Goal: Information Seeking & Learning: Find specific fact

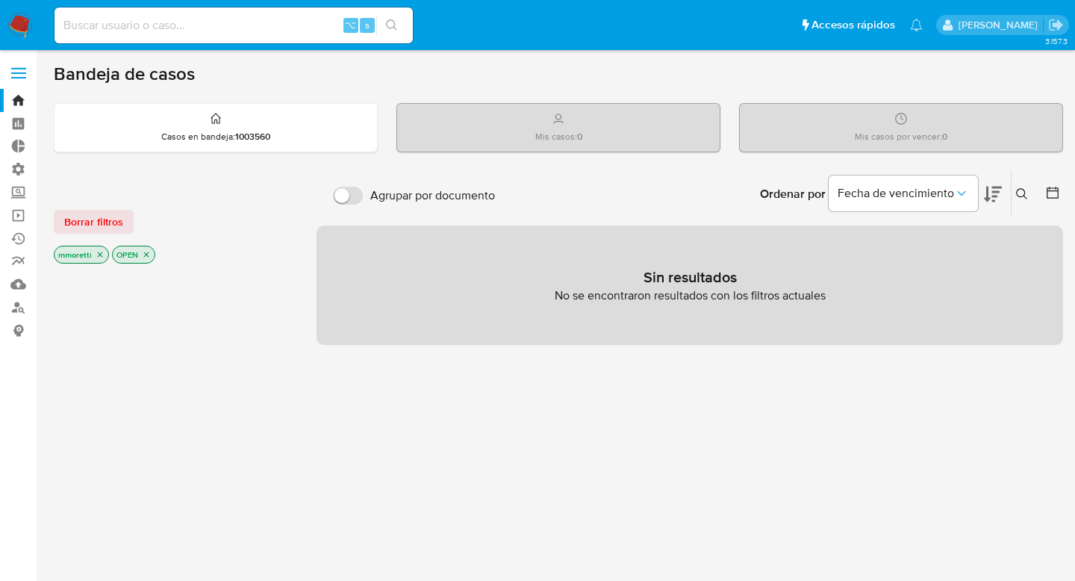
click at [247, 22] on input at bounding box center [233, 25] width 358 height 19
click at [22, 25] on img at bounding box center [19, 25] width 25 height 25
click at [16, 81] on label at bounding box center [18, 72] width 37 height 31
click at [0, 0] on input "checkbox" at bounding box center [0, 0] width 0 height 0
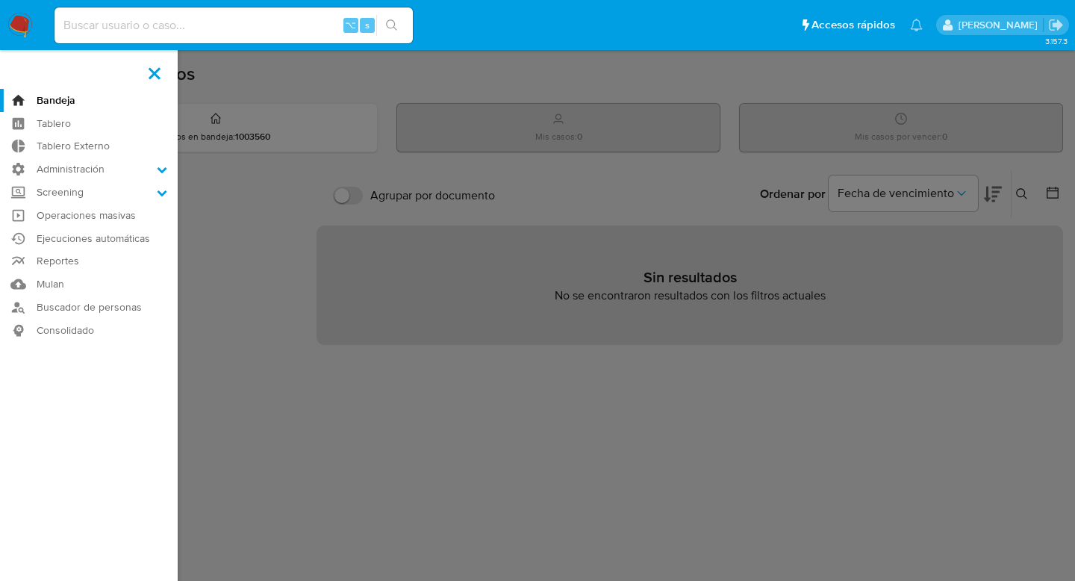
click at [22, 21] on img at bounding box center [19, 25] width 25 height 25
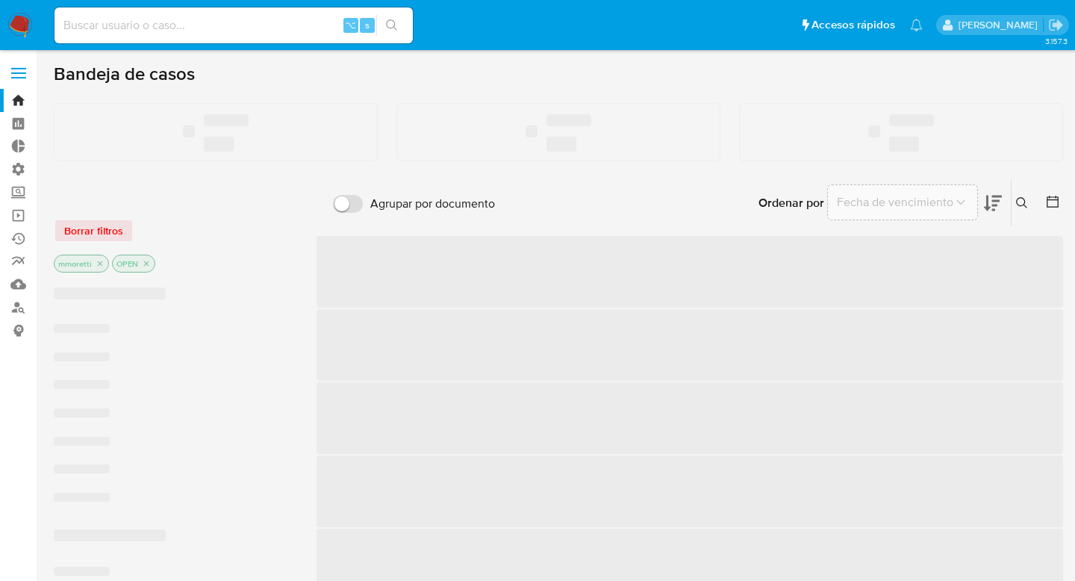
click at [145, 34] on input at bounding box center [233, 25] width 358 height 19
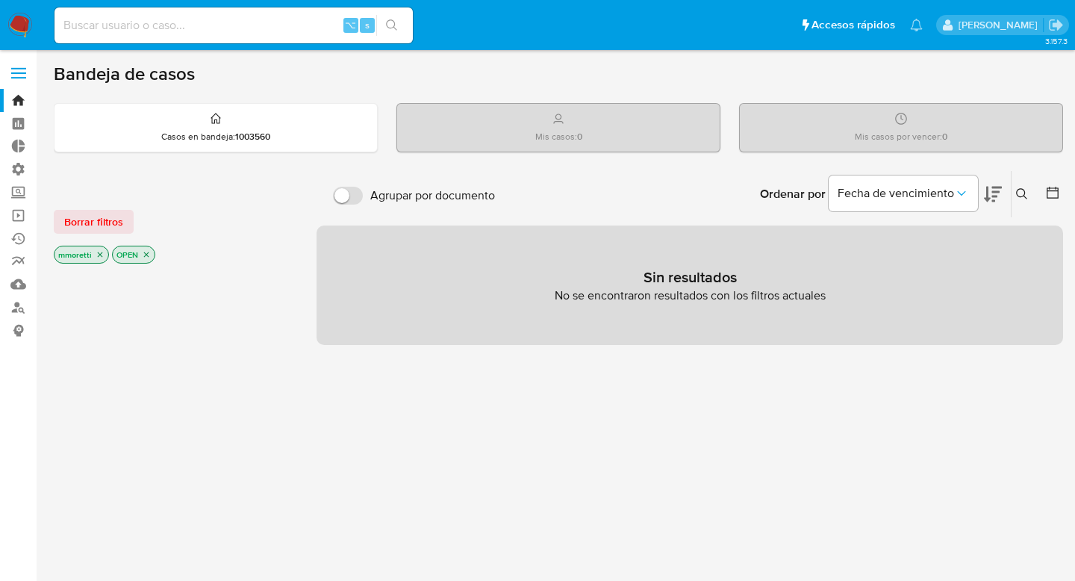
click at [101, 252] on icon "close-filter" at bounding box center [100, 254] width 9 height 9
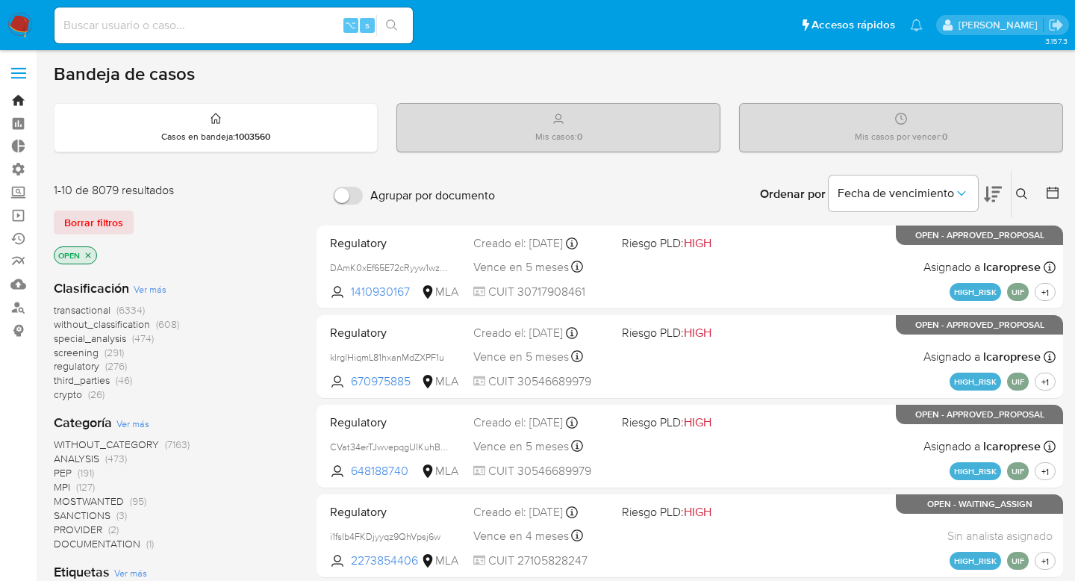
click at [19, 105] on link "Bandeja" at bounding box center [89, 100] width 178 height 23
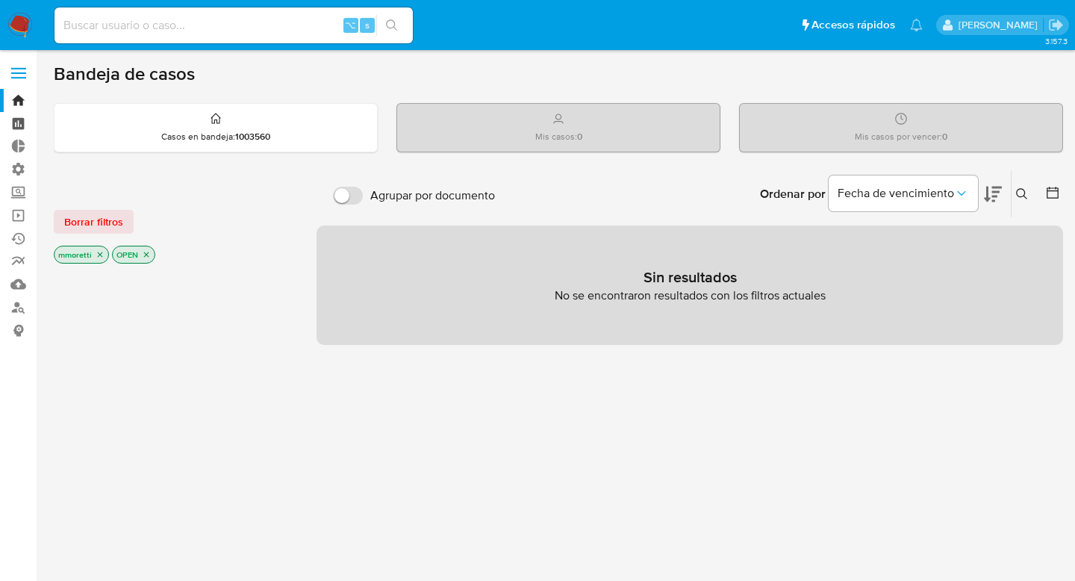
click at [18, 124] on link "Tablero" at bounding box center [89, 123] width 178 height 23
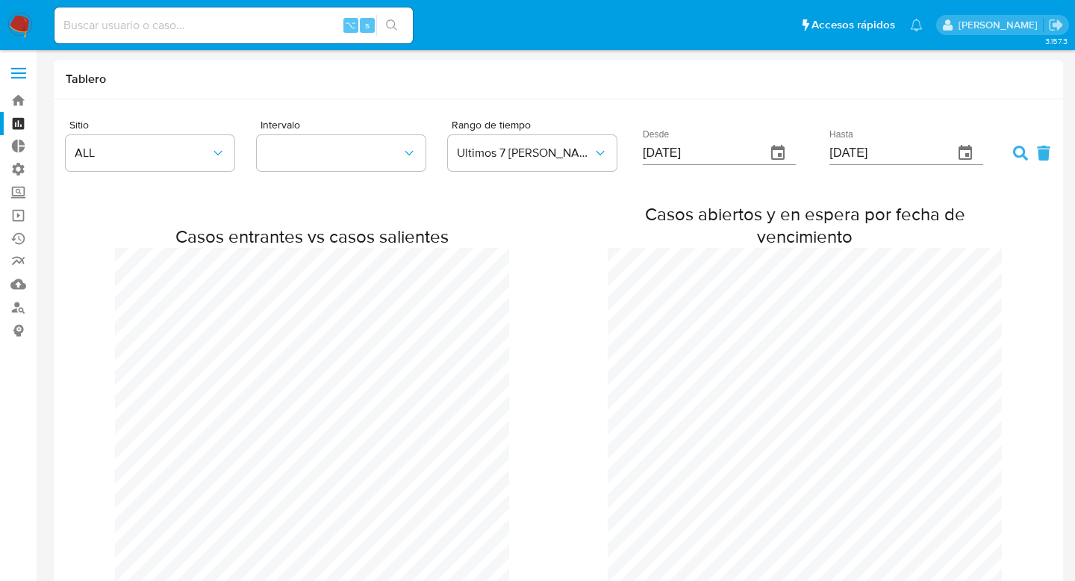
scroll to position [1099, 1075]
click at [104, 30] on input at bounding box center [233, 25] width 358 height 19
type input "30679528692"
click at [207, 19] on input "30679528692" at bounding box center [233, 25] width 358 height 19
click at [145, 21] on input "30679528692" at bounding box center [233, 25] width 358 height 19
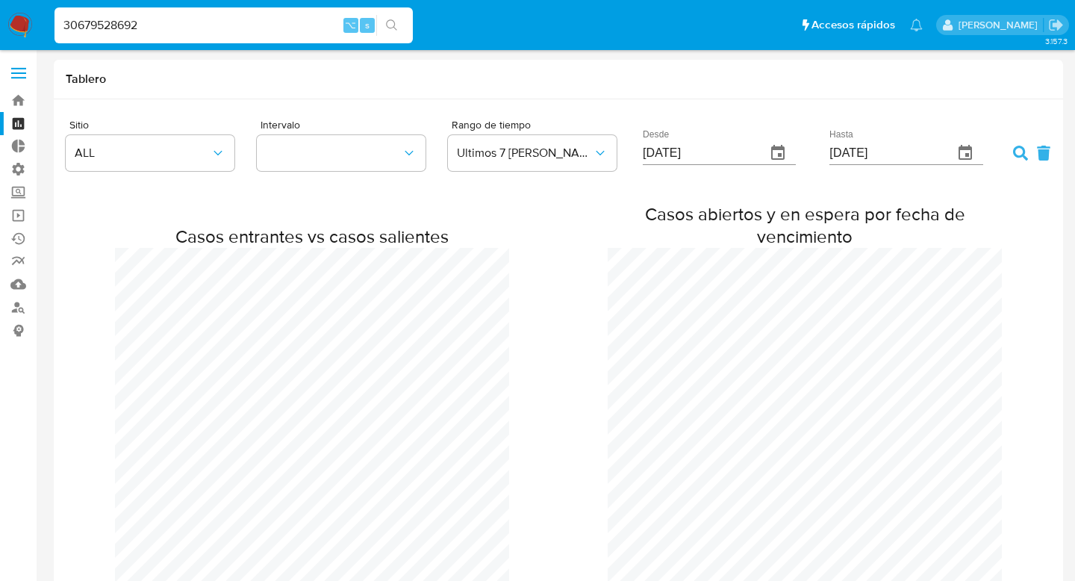
click at [25, 25] on img at bounding box center [19, 25] width 25 height 25
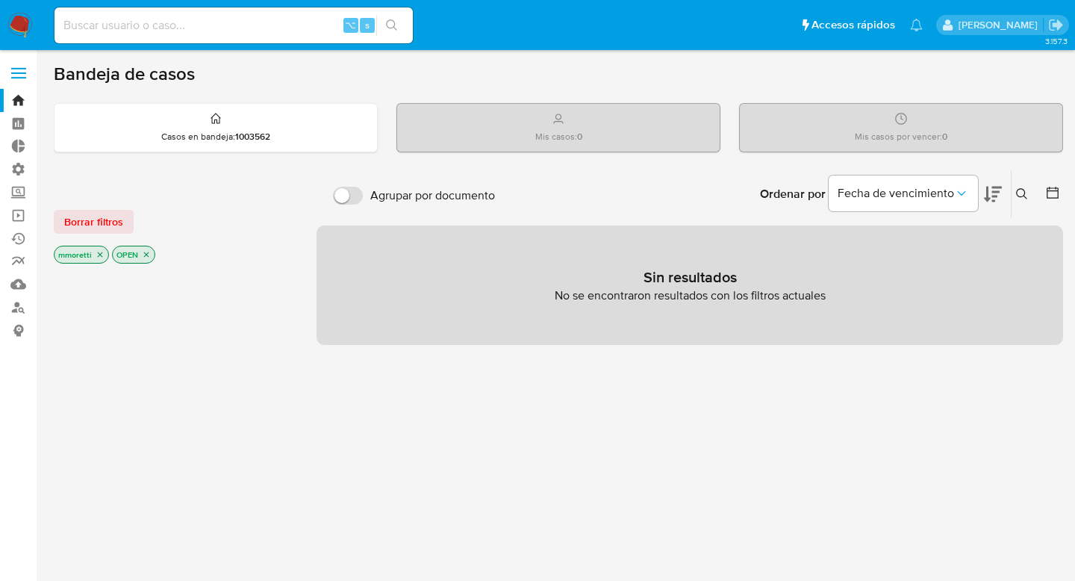
click at [213, 34] on input at bounding box center [233, 25] width 358 height 19
type input "20302316849"
click at [29, 57] on label at bounding box center [18, 72] width 37 height 31
click at [0, 0] on input "checkbox" at bounding box center [0, 0] width 0 height 0
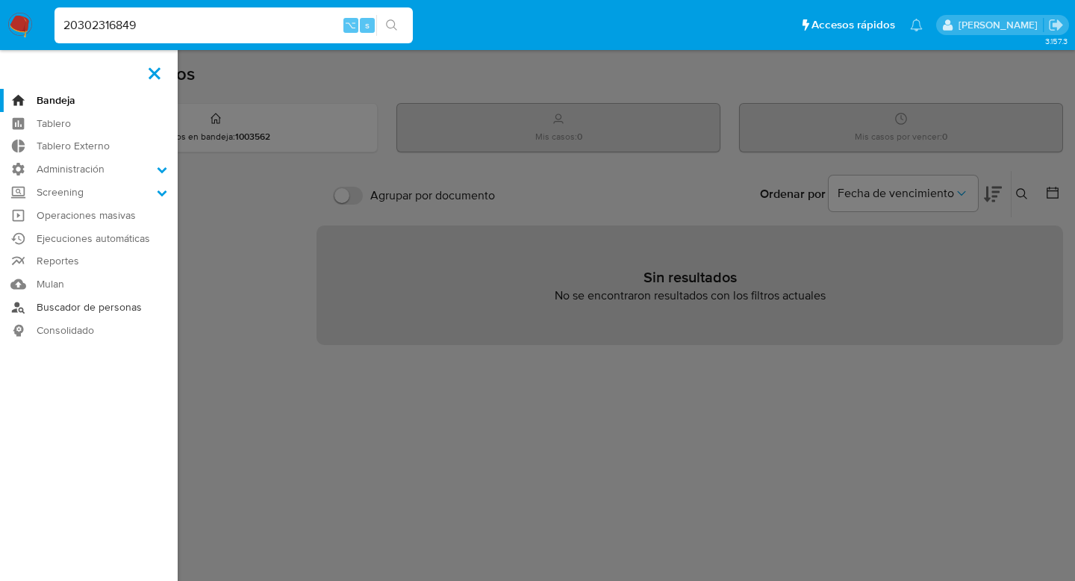
click at [75, 303] on link "Buscador de personas" at bounding box center [89, 307] width 178 height 23
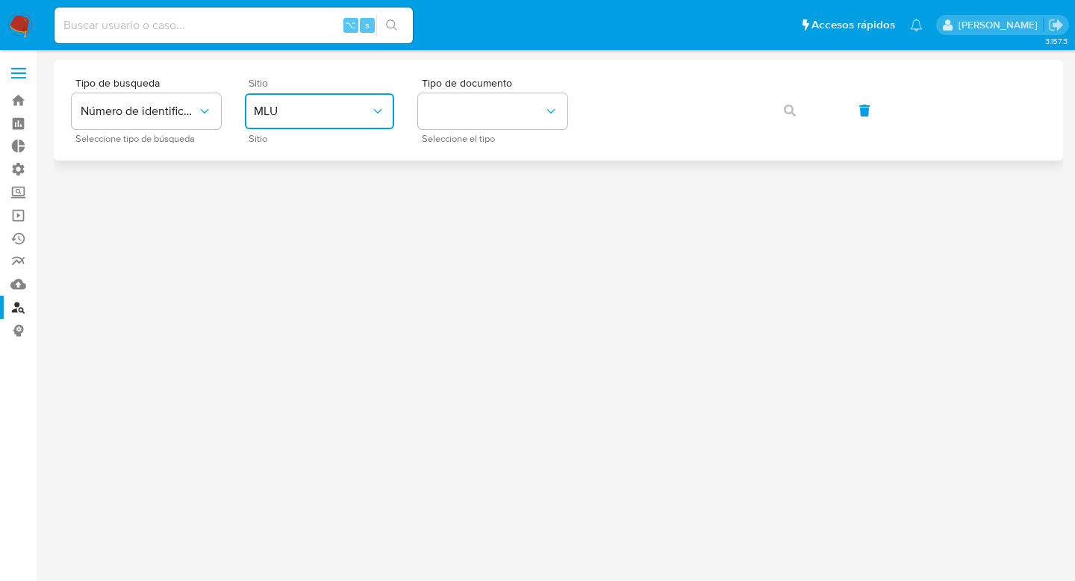
click at [306, 113] on span "MLU" at bounding box center [312, 111] width 116 height 15
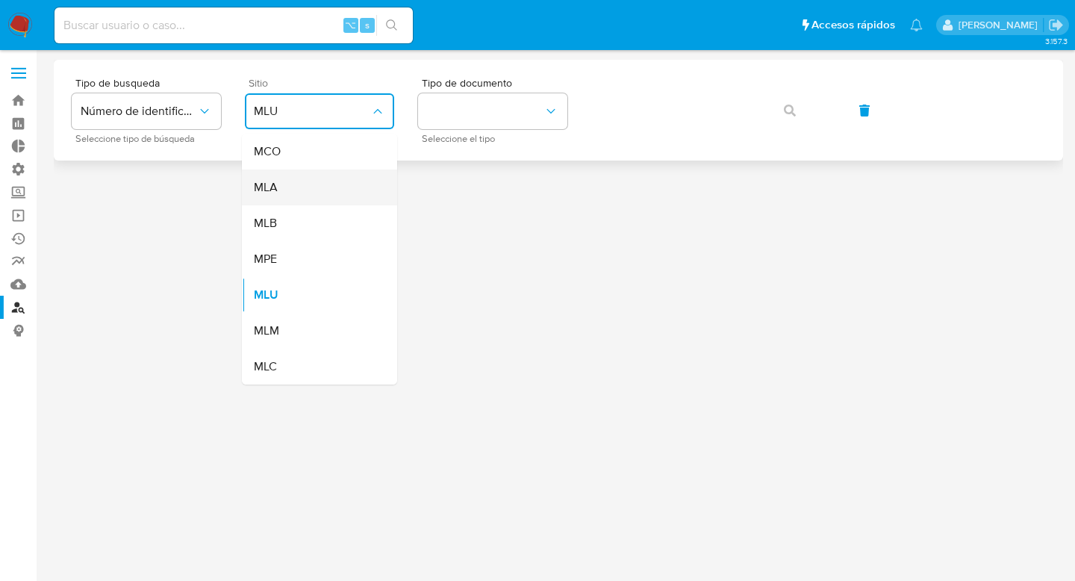
click at [299, 184] on div "MLA" at bounding box center [315, 187] width 122 height 36
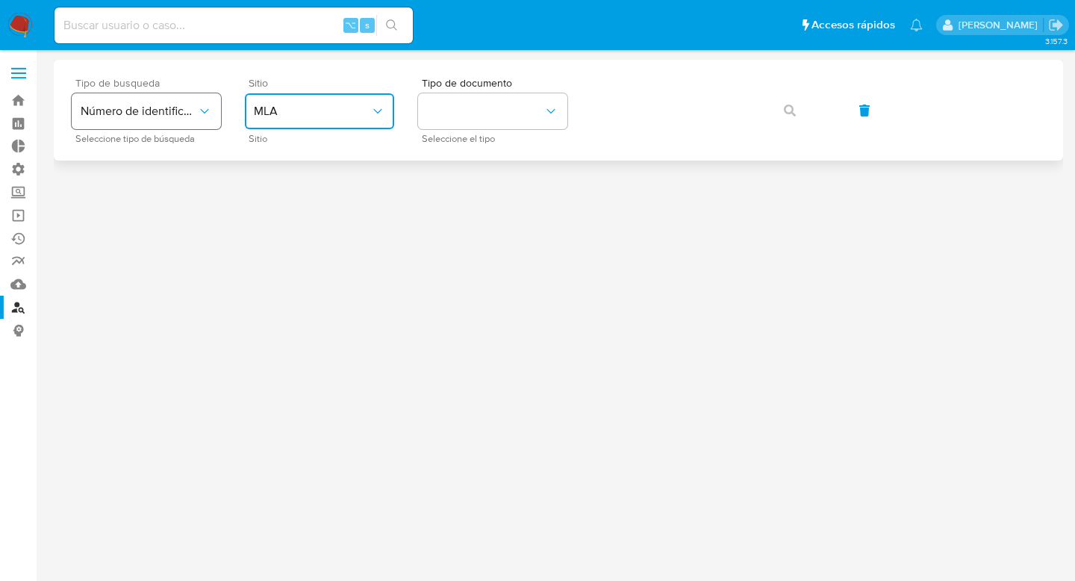
click at [193, 108] on span "Número de identificación" at bounding box center [139, 111] width 116 height 15
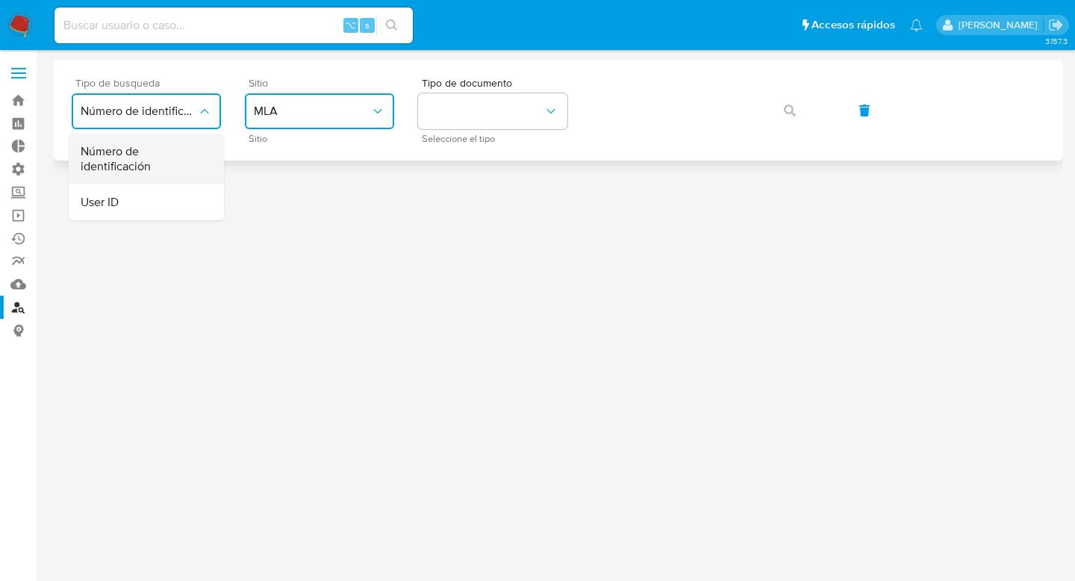
click at [166, 166] on span "Número de identificación" at bounding box center [142, 159] width 122 height 30
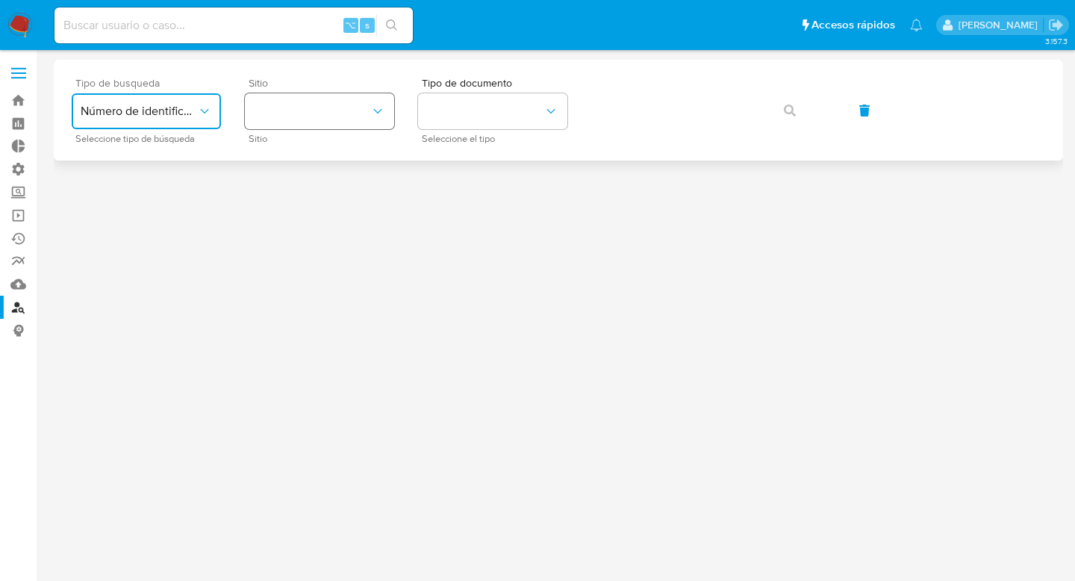
click at [373, 107] on icon "site_id" at bounding box center [377, 111] width 15 height 15
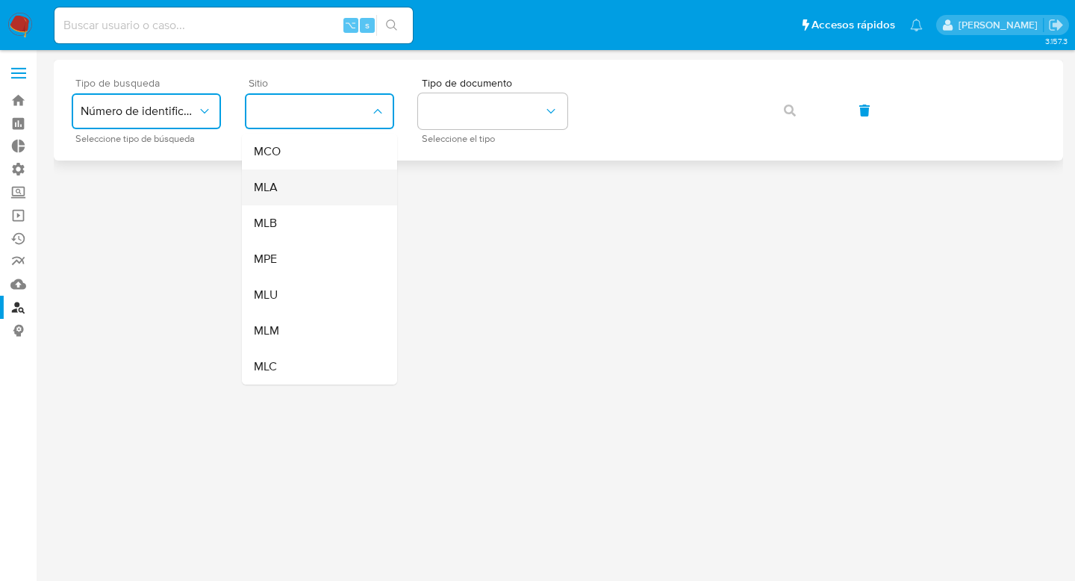
click at [308, 190] on div "MLA" at bounding box center [315, 187] width 122 height 36
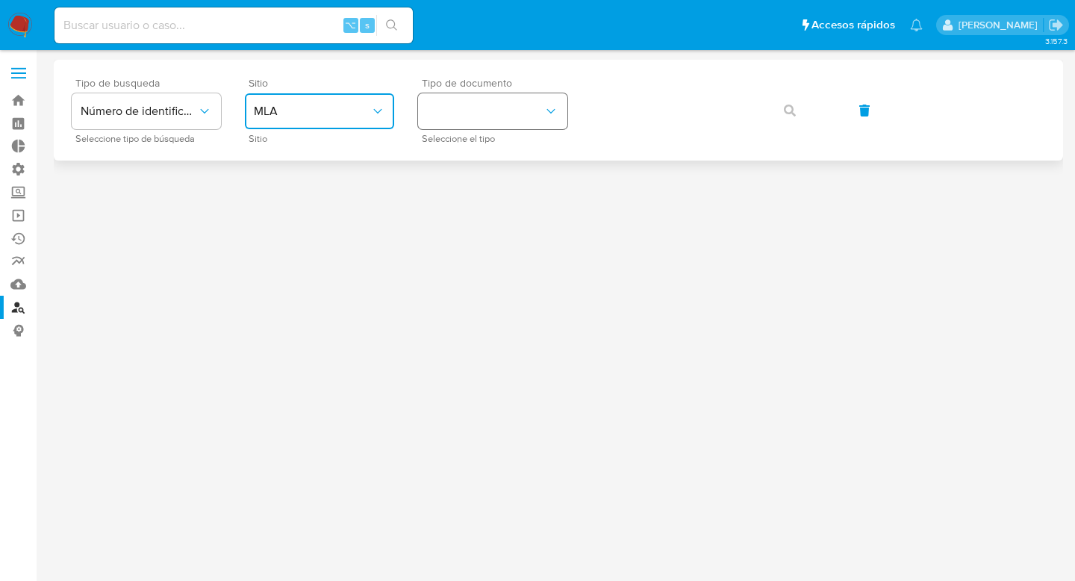
click at [478, 99] on button "identificationType" at bounding box center [492, 111] width 149 height 36
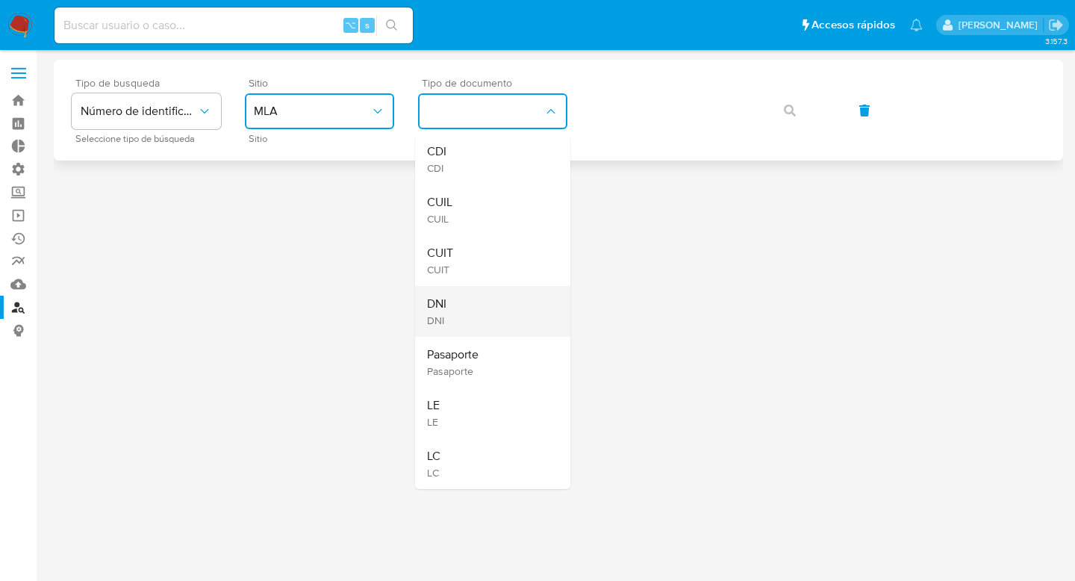
click at [442, 299] on span "DNI" at bounding box center [436, 303] width 19 height 15
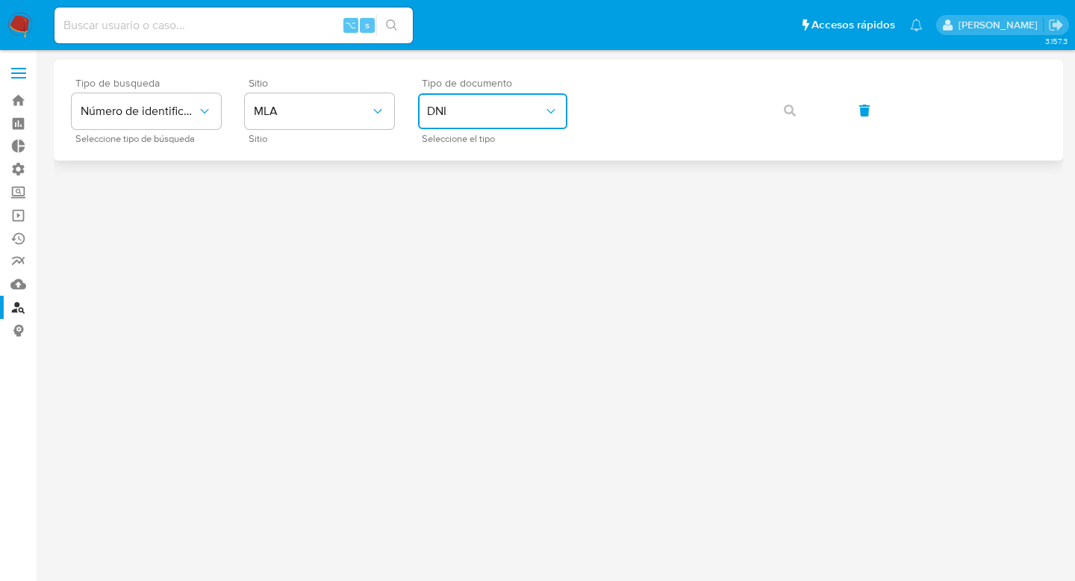
click at [484, 105] on span "DNI" at bounding box center [485, 111] width 116 height 15
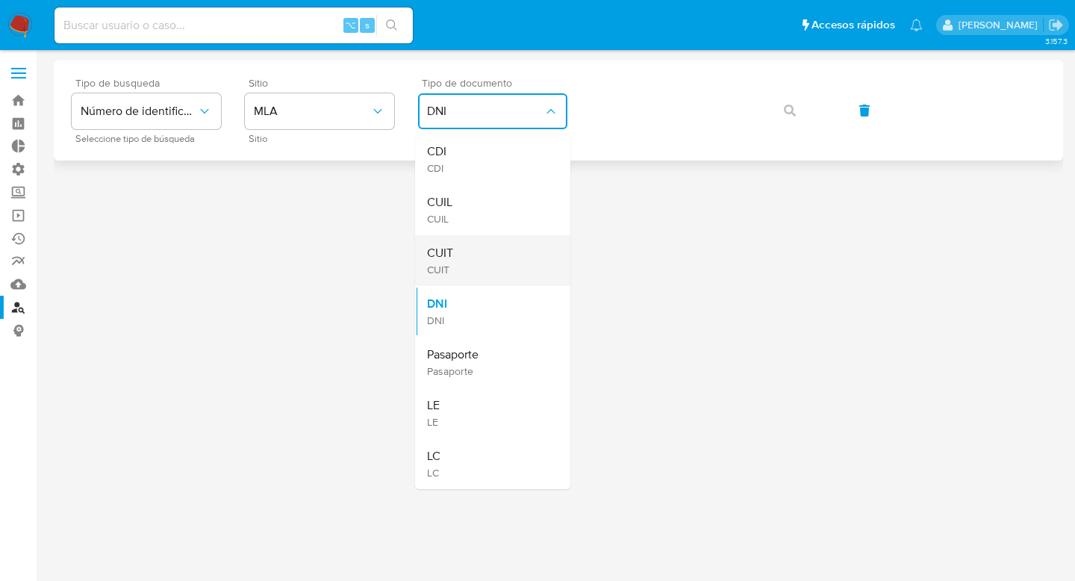
click at [482, 258] on div "CUIT CUIT" at bounding box center [488, 260] width 122 height 51
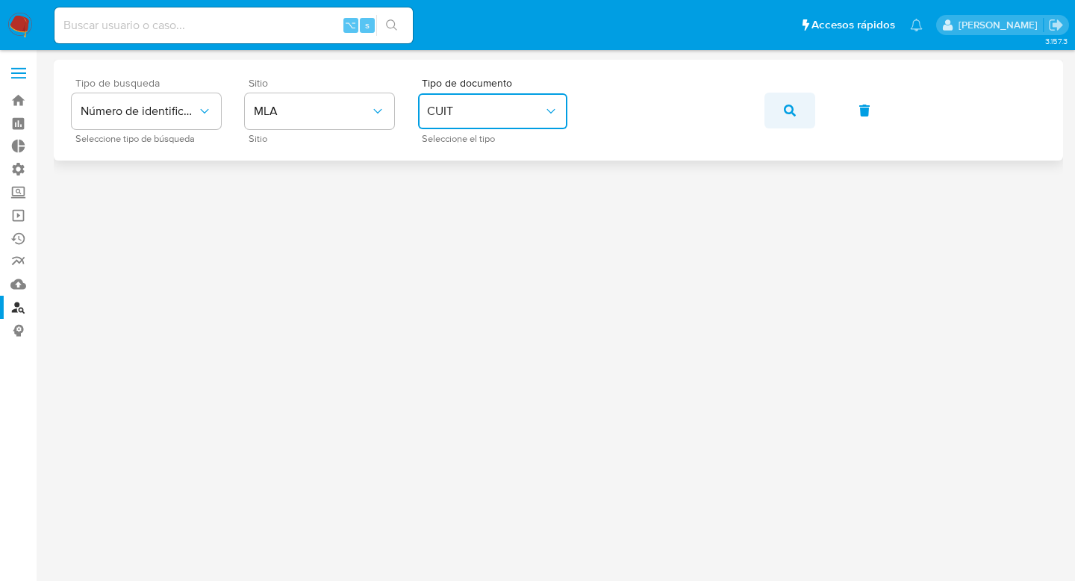
click at [789, 107] on icon "button" at bounding box center [790, 110] width 12 height 12
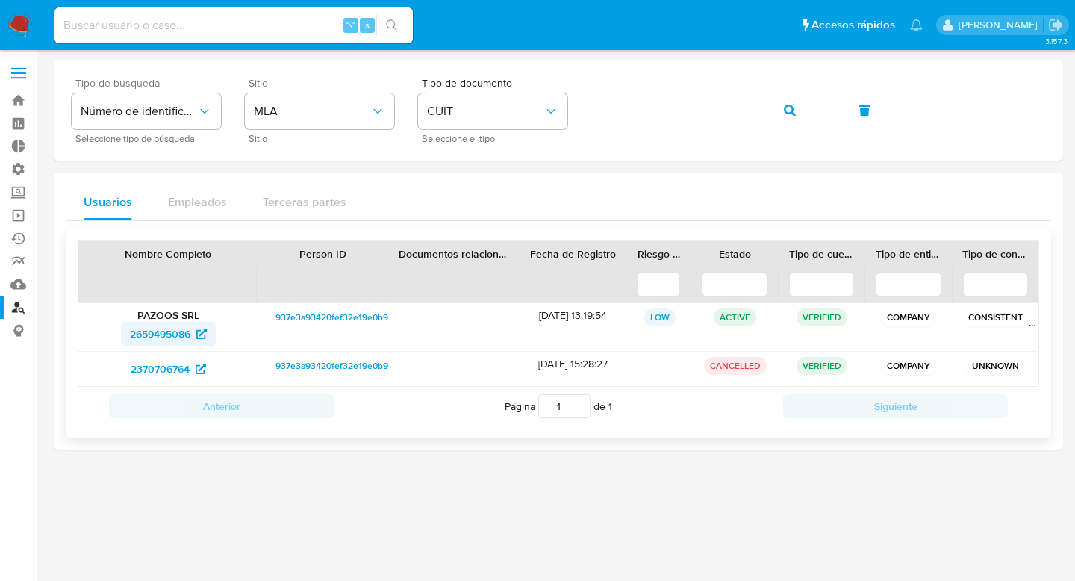
click at [180, 340] on span "2659495086" at bounding box center [160, 334] width 60 height 24
click at [21, 25] on img at bounding box center [19, 25] width 25 height 25
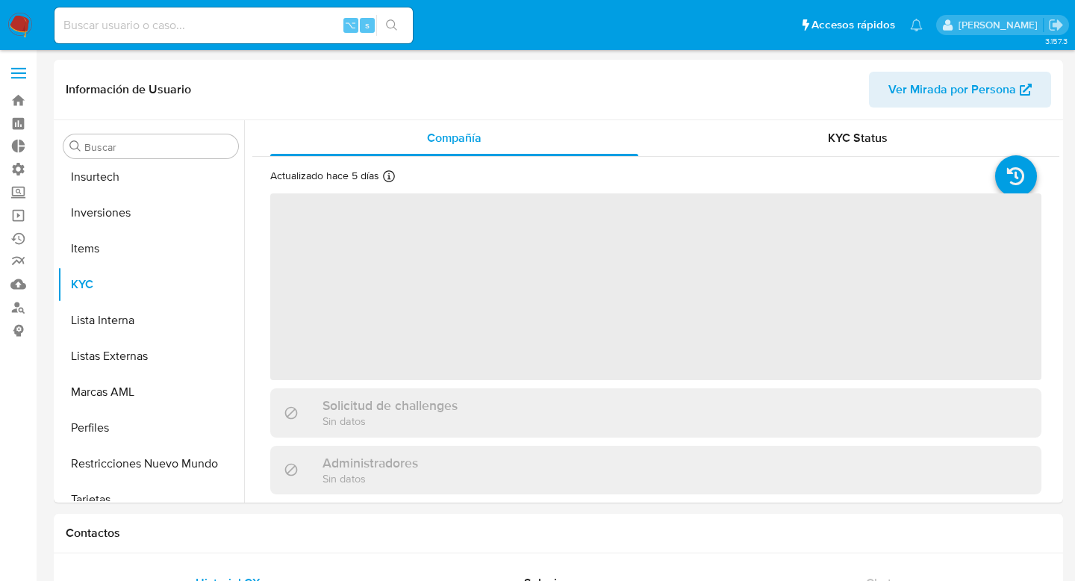
scroll to position [702, 0]
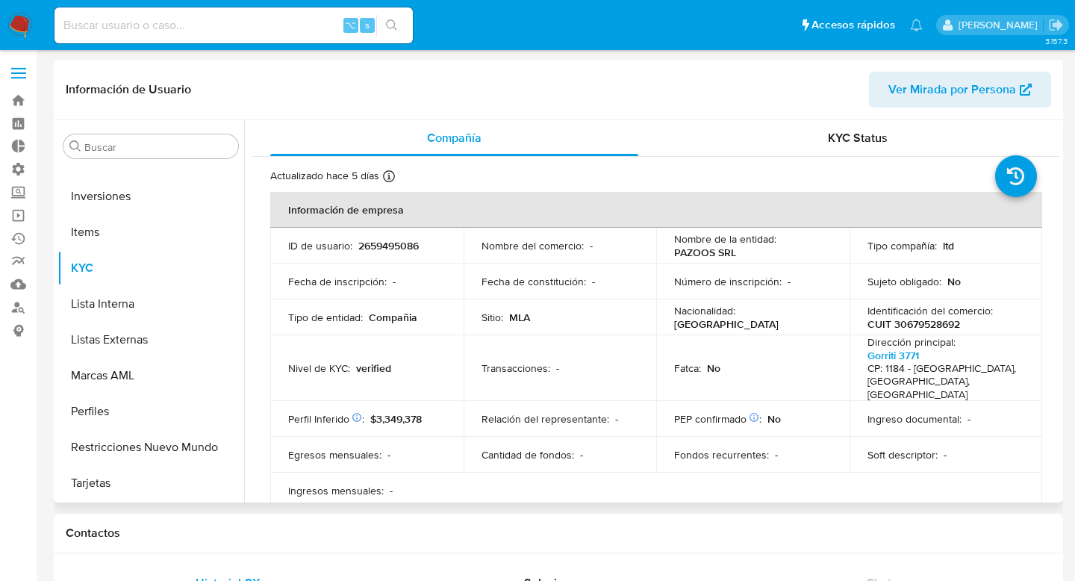
select select "10"
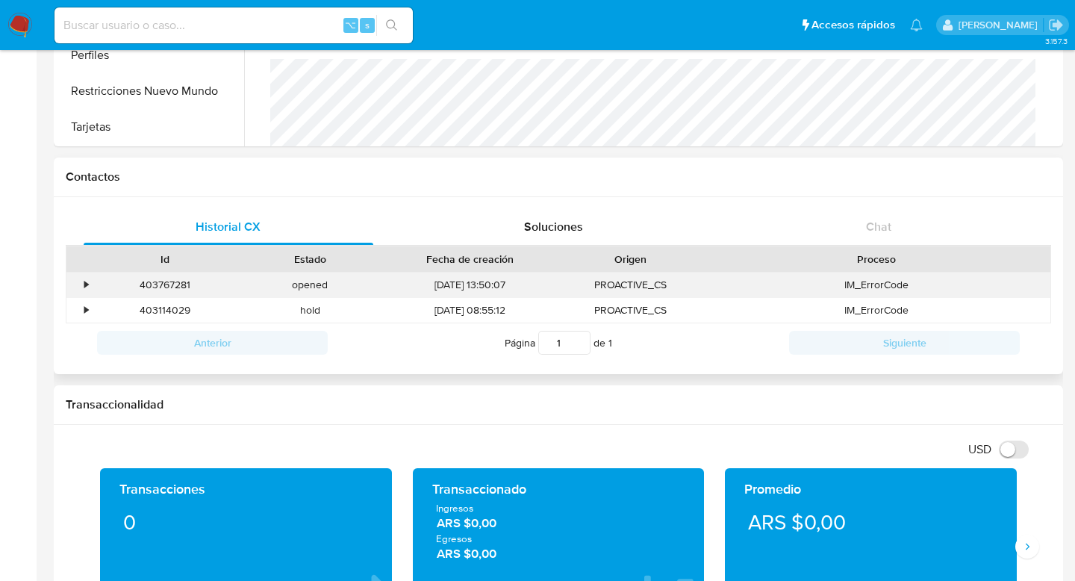
scroll to position [355, 0]
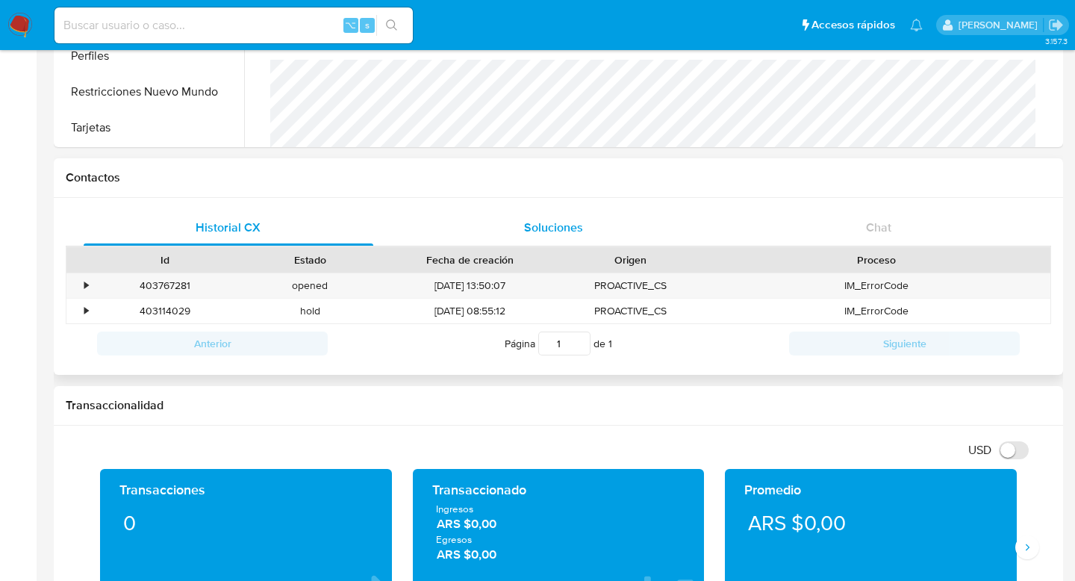
click at [572, 235] on span "Soluciones" at bounding box center [553, 227] width 59 height 17
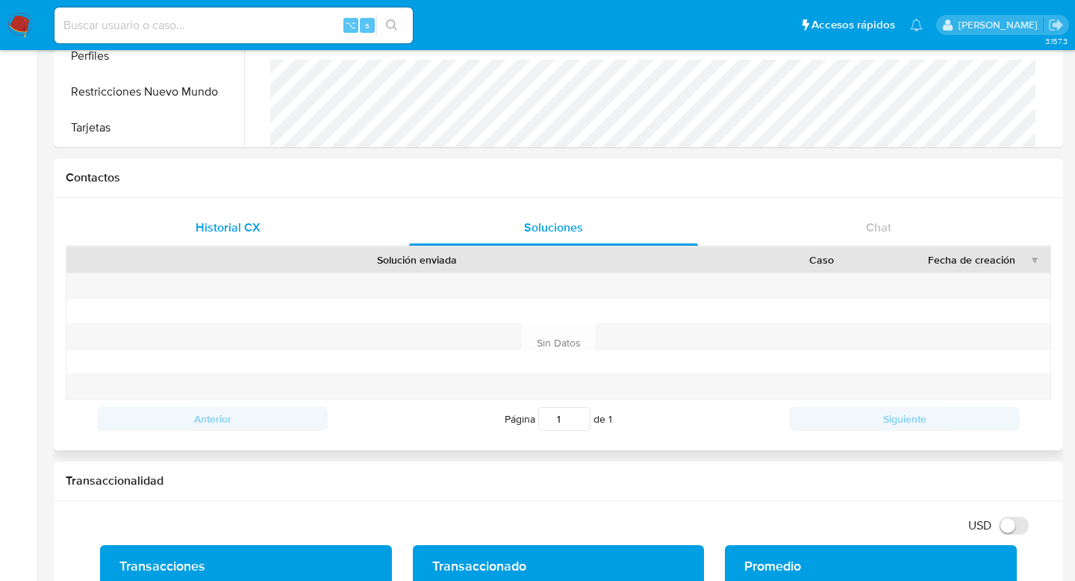
click at [246, 229] on span "Historial CX" at bounding box center [228, 227] width 65 height 17
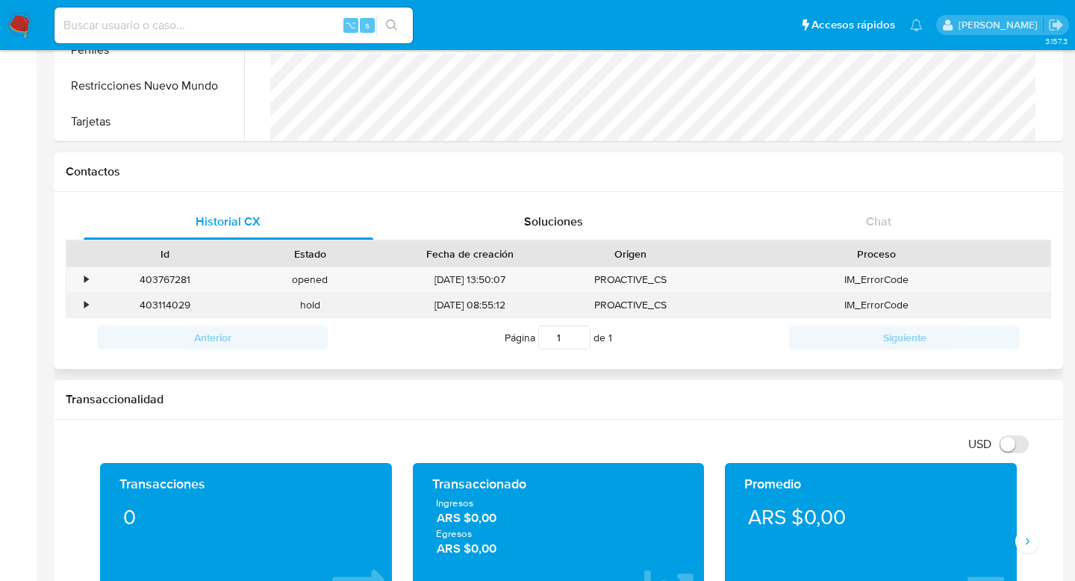
scroll to position [365, 0]
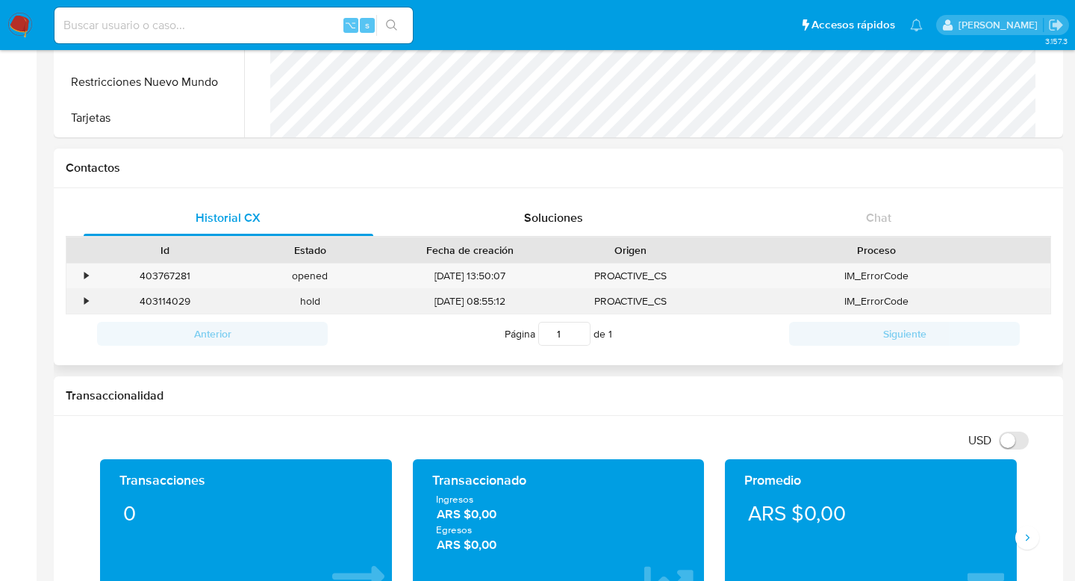
click at [82, 301] on div "•" at bounding box center [79, 301] width 26 height 25
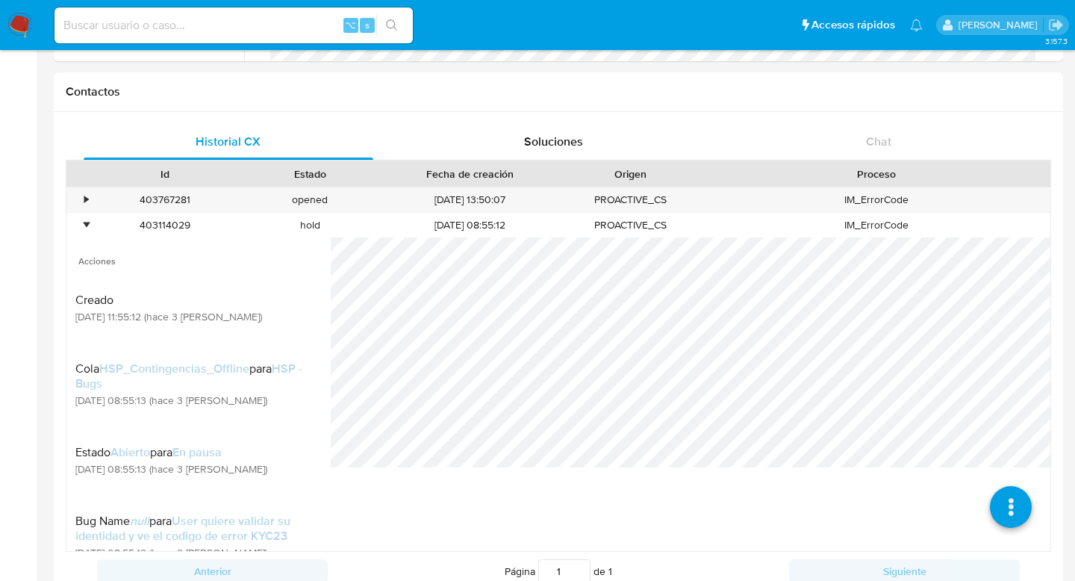
scroll to position [438, 0]
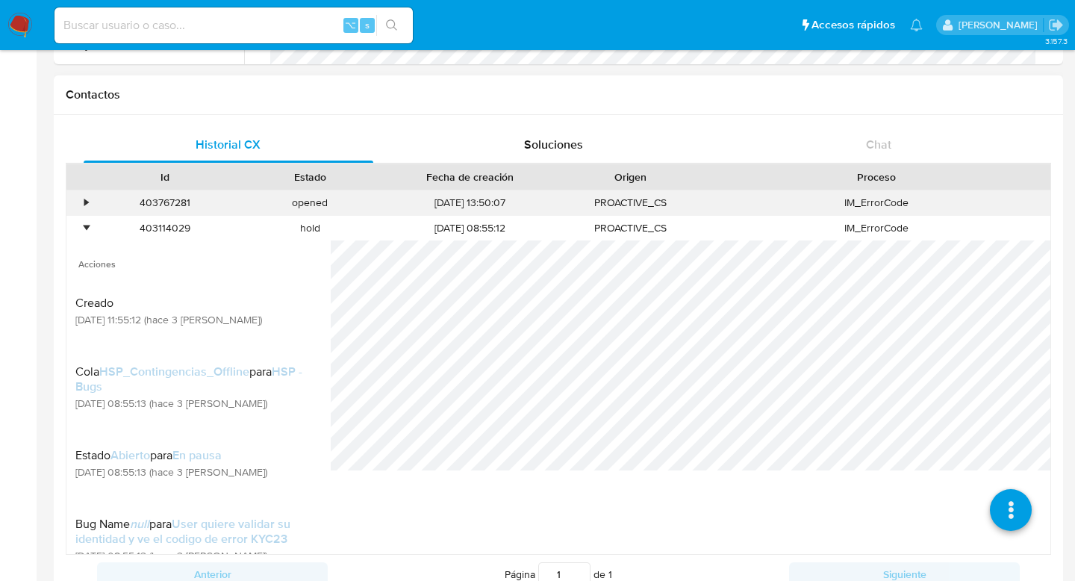
click at [84, 197] on div "•" at bounding box center [86, 203] width 4 height 14
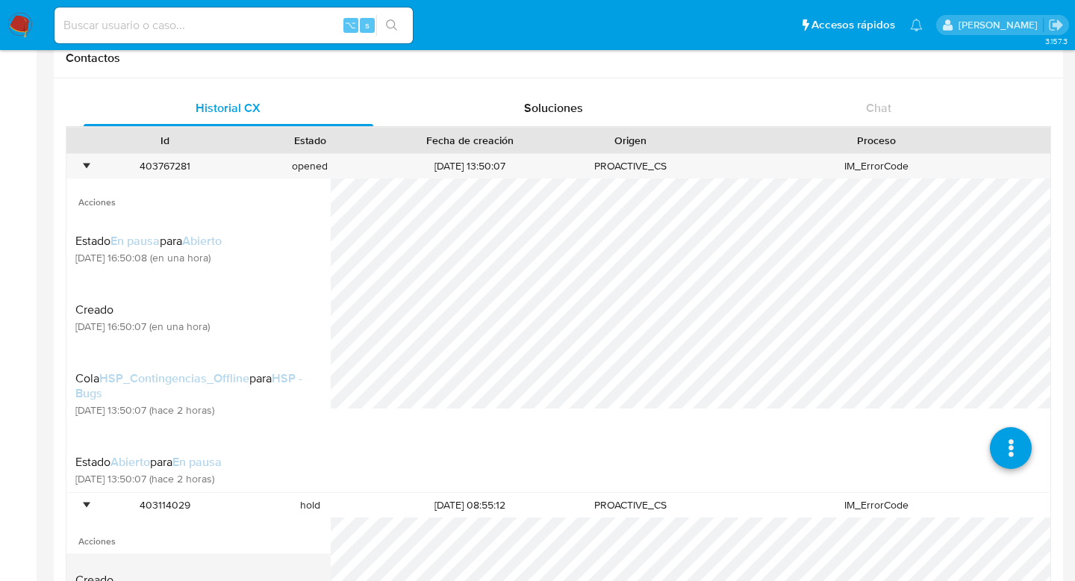
scroll to position [471, 0]
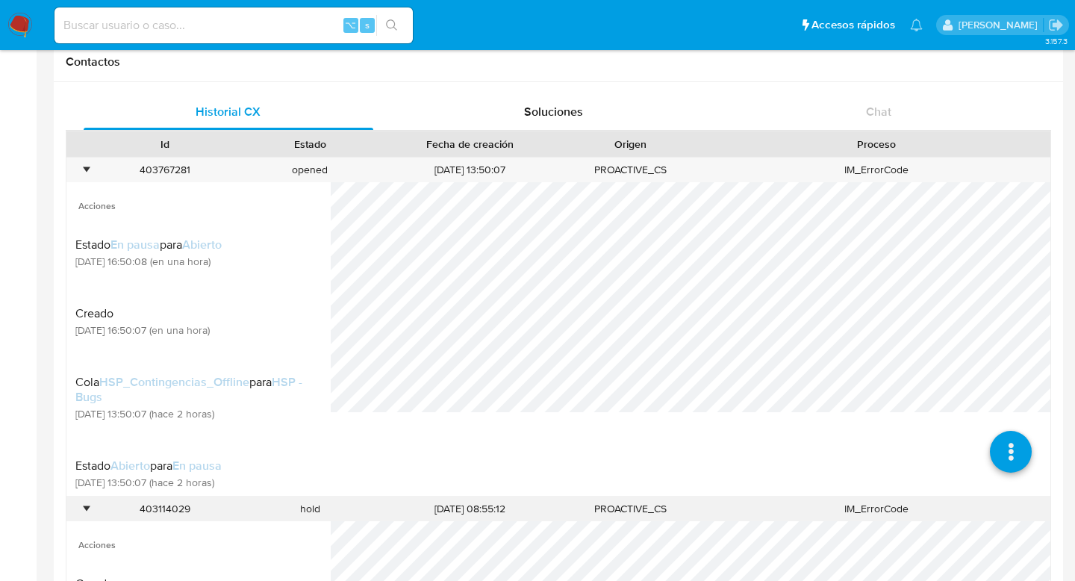
click at [87, 505] on div "•" at bounding box center [86, 509] width 4 height 14
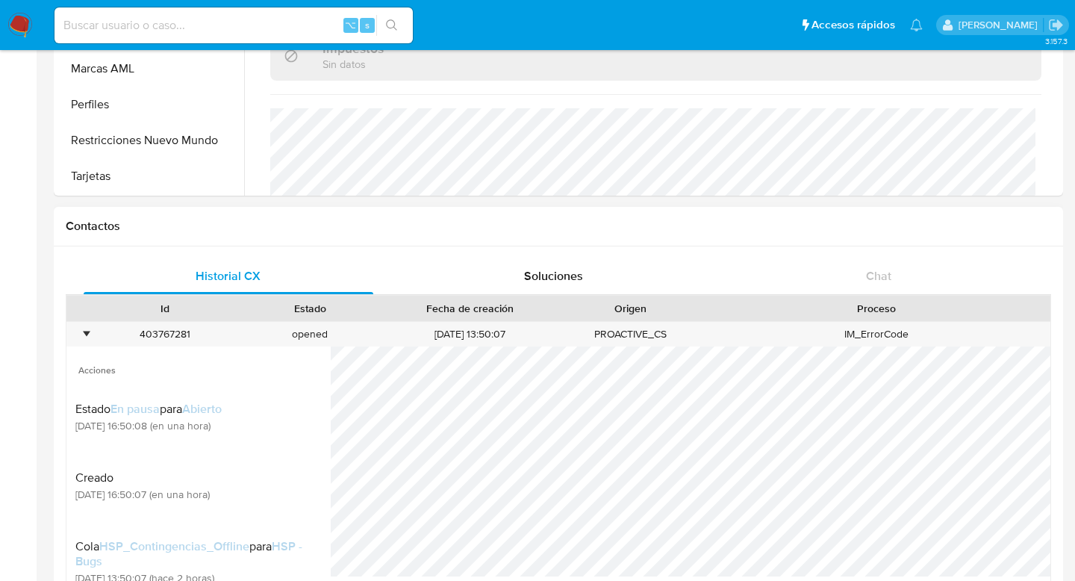
scroll to position [303, 0]
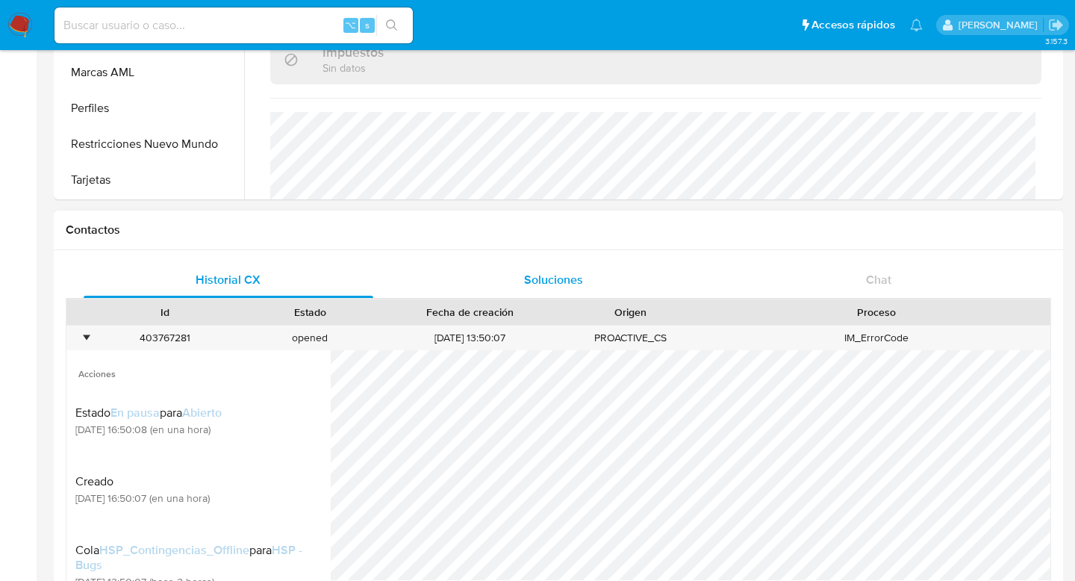
click at [584, 282] on div "Soluciones" at bounding box center [554, 280] width 290 height 36
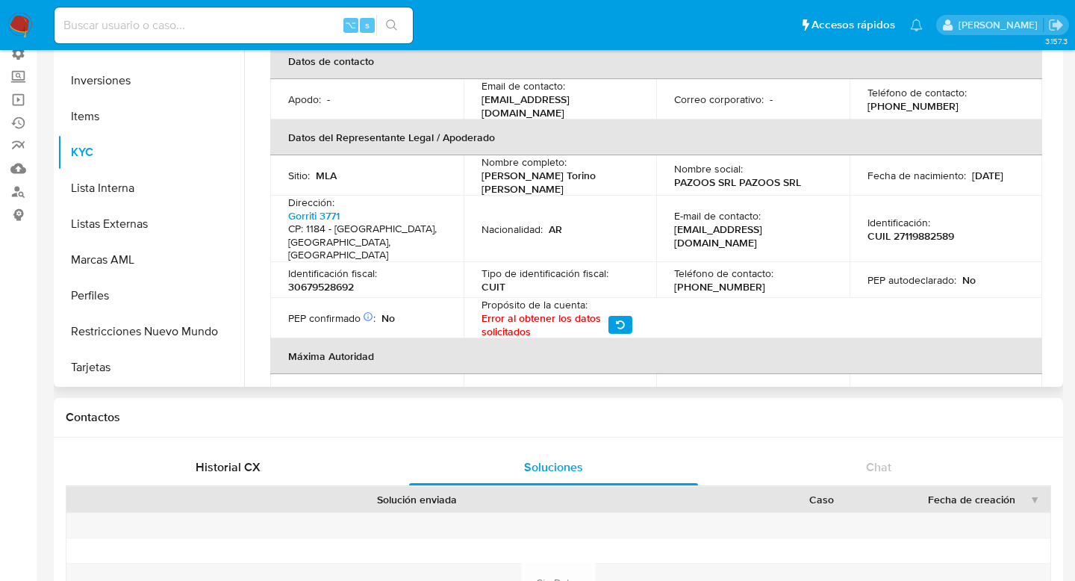
scroll to position [354, 0]
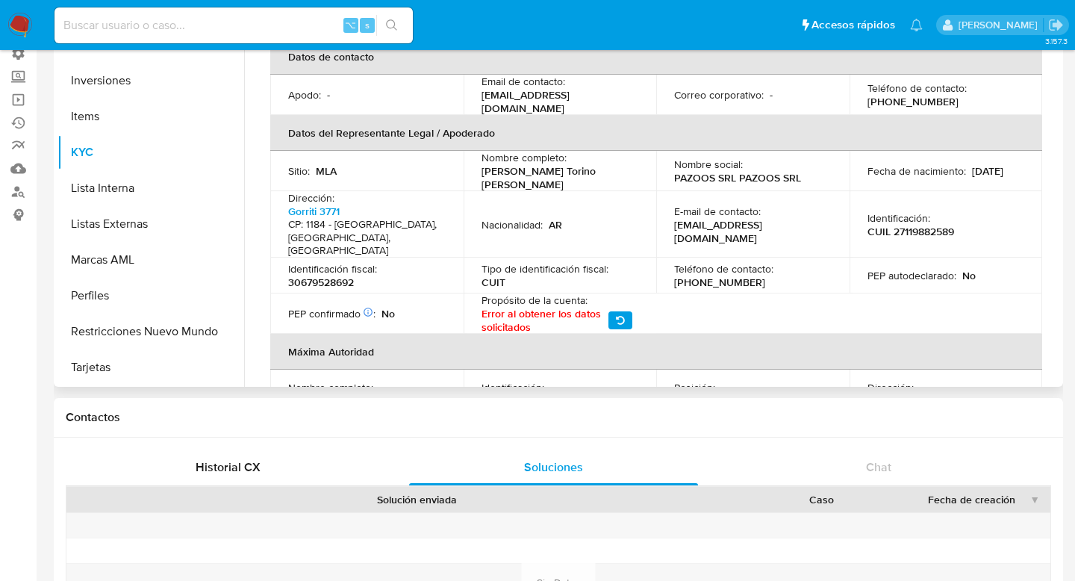
click at [620, 316] on icon "button" at bounding box center [620, 320] width 9 height 9
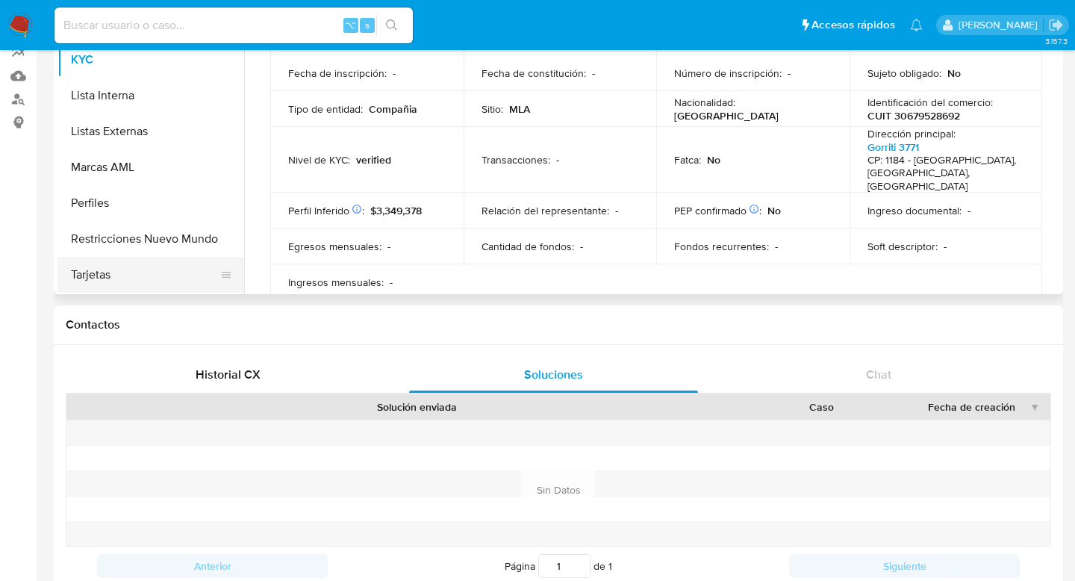
scroll to position [210, 0]
click at [182, 246] on button "Restricciones Nuevo Mundo" at bounding box center [144, 237] width 175 height 36
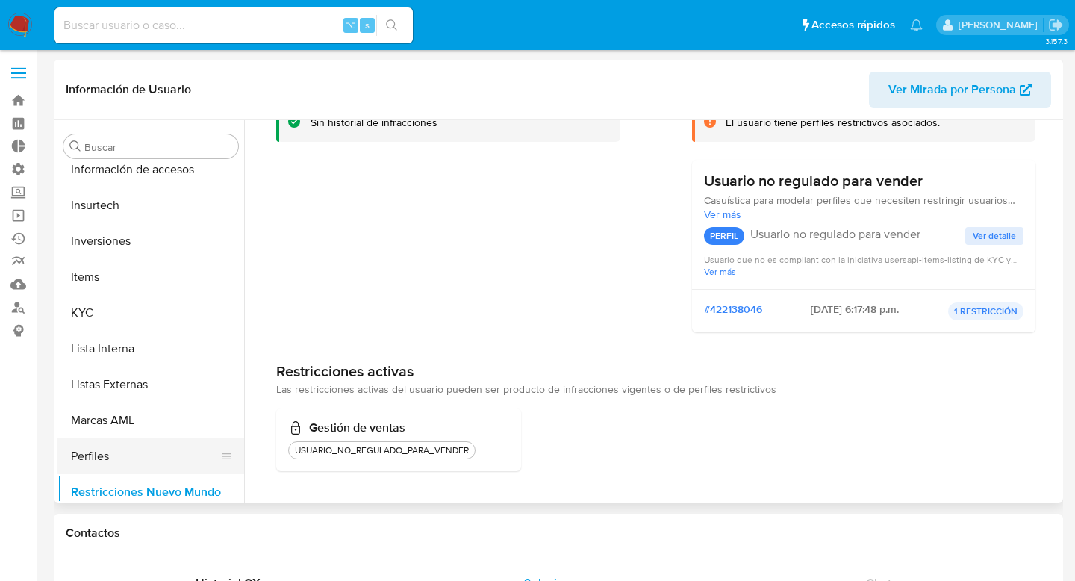
scroll to position [702, 0]
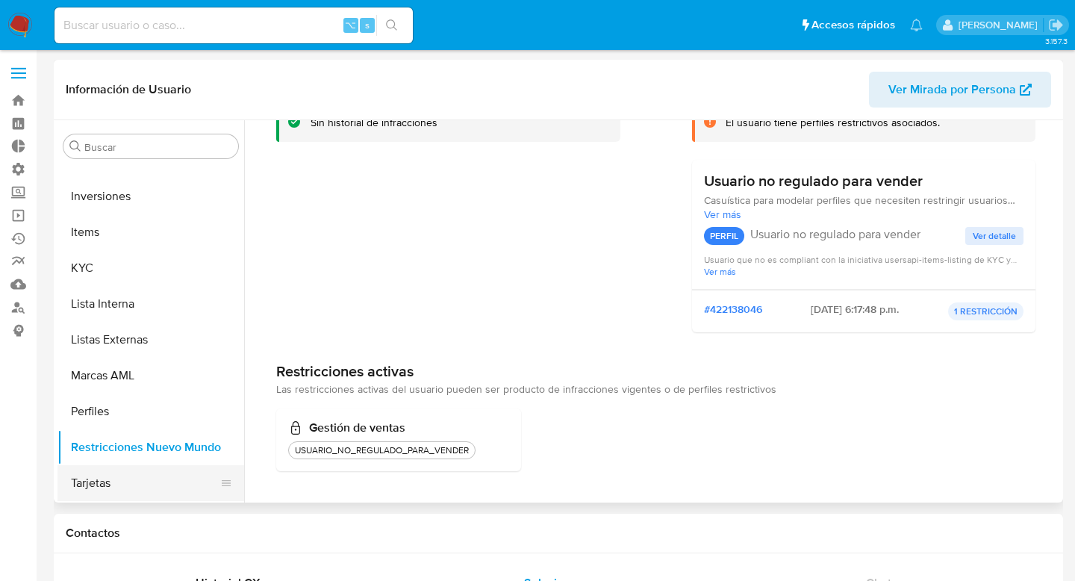
click at [131, 486] on button "Tarjetas" at bounding box center [144, 483] width 175 height 36
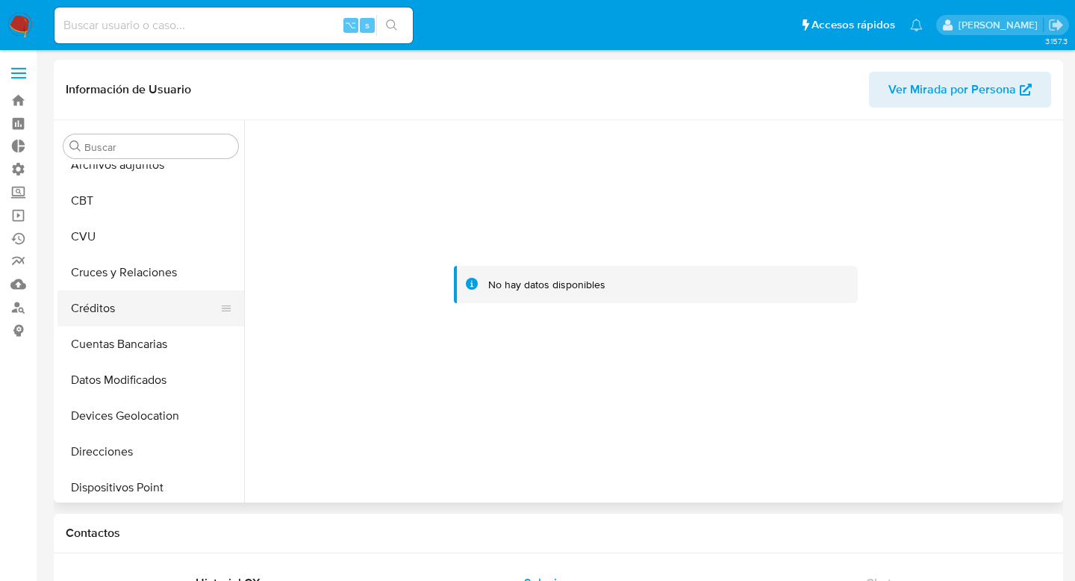
scroll to position [62, 0]
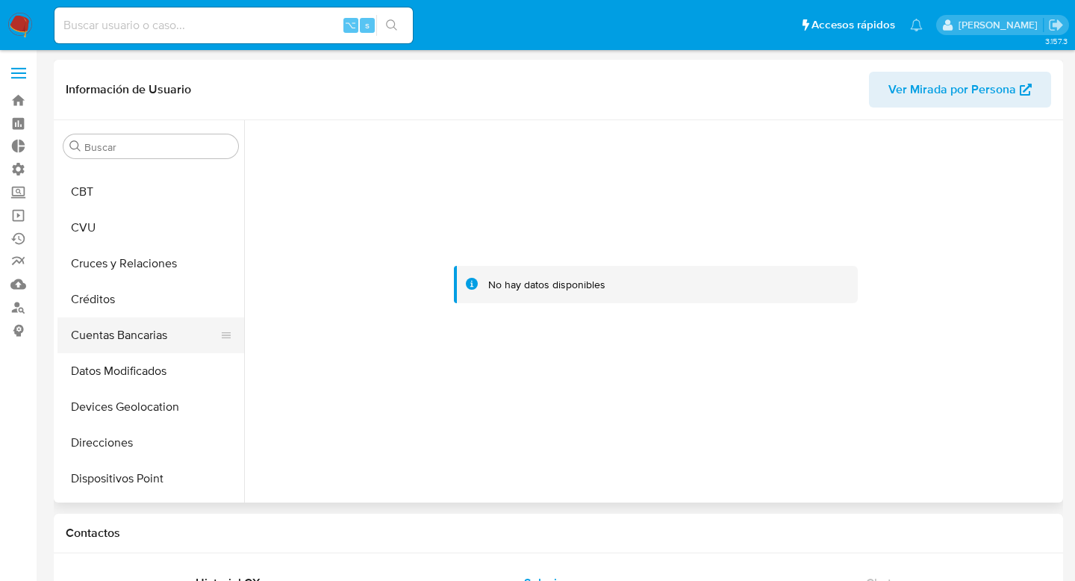
click at [137, 337] on button "Cuentas Bancarias" at bounding box center [144, 335] width 175 height 36
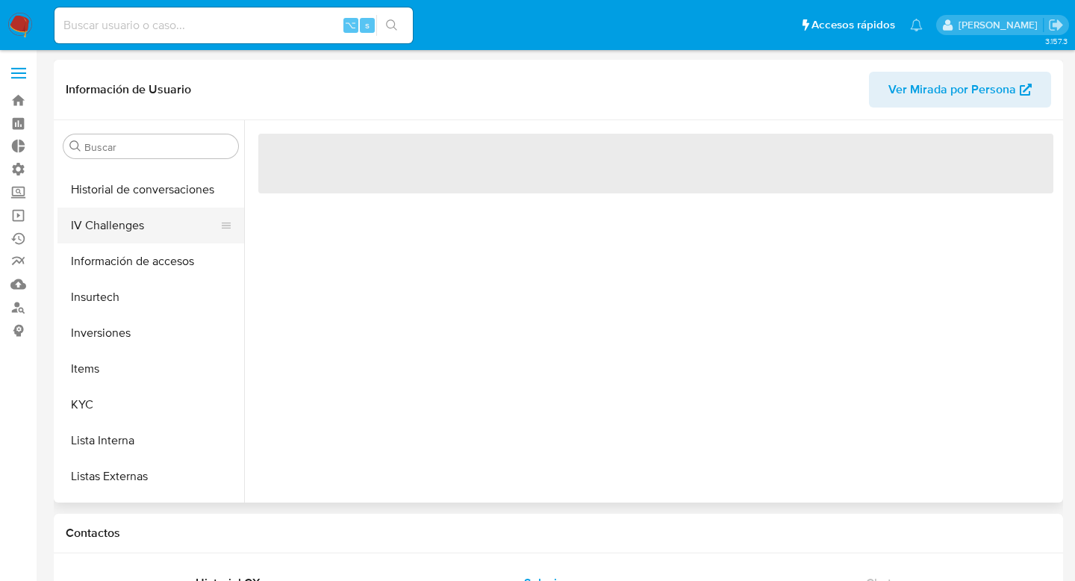
scroll to position [574, 0]
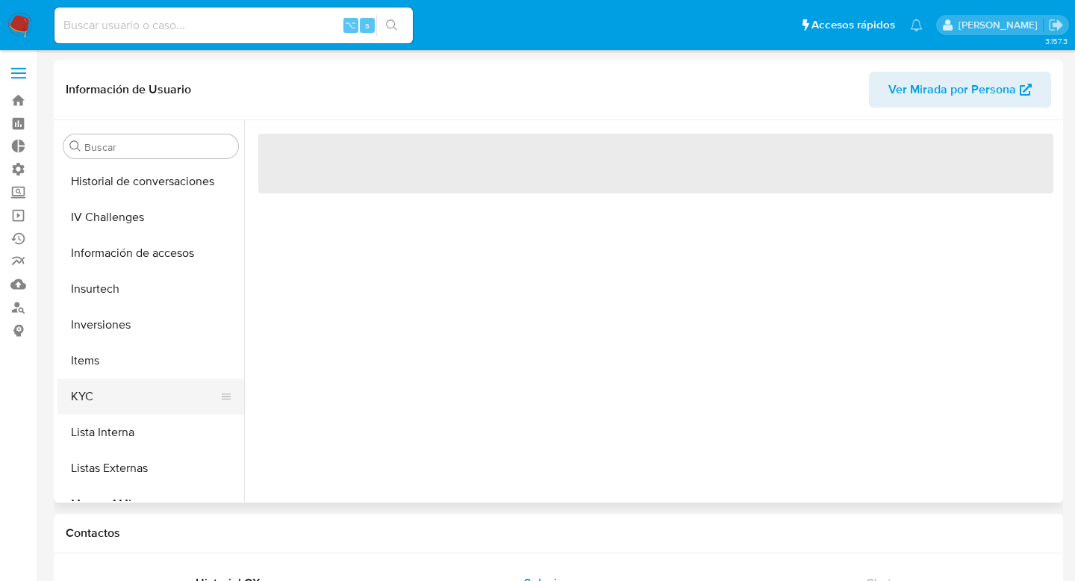
click at [92, 398] on button "KYC" at bounding box center [144, 396] width 175 height 36
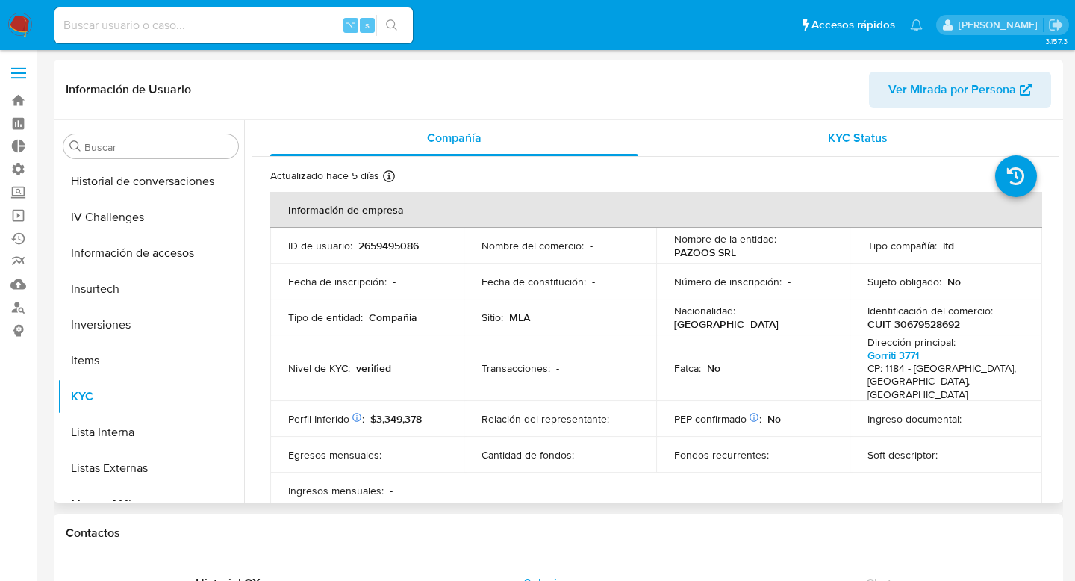
click at [859, 135] on span "KYC Status" at bounding box center [858, 137] width 60 height 17
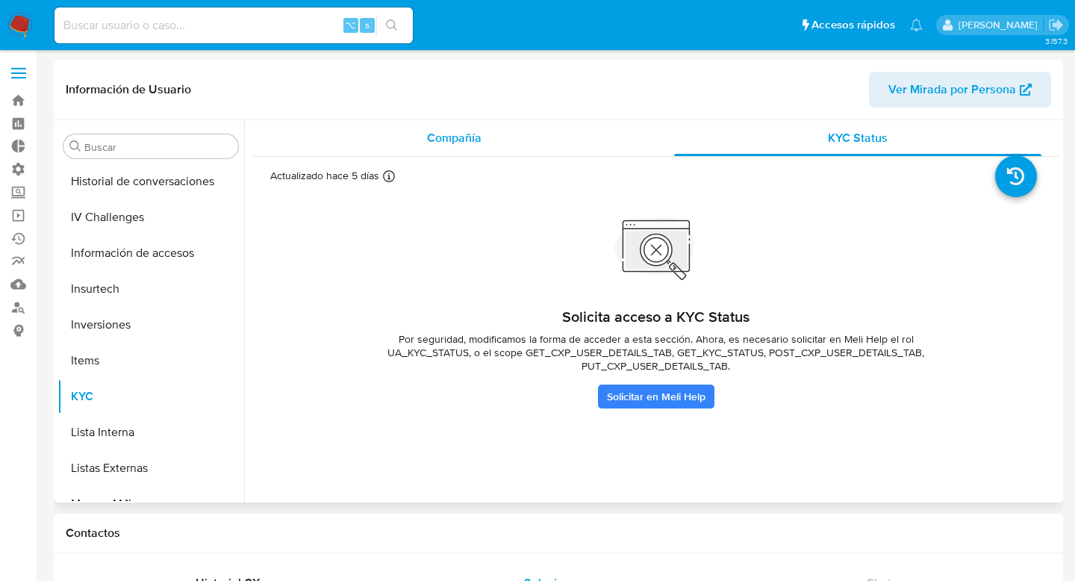
click at [502, 149] on div "Compañía" at bounding box center [454, 138] width 368 height 36
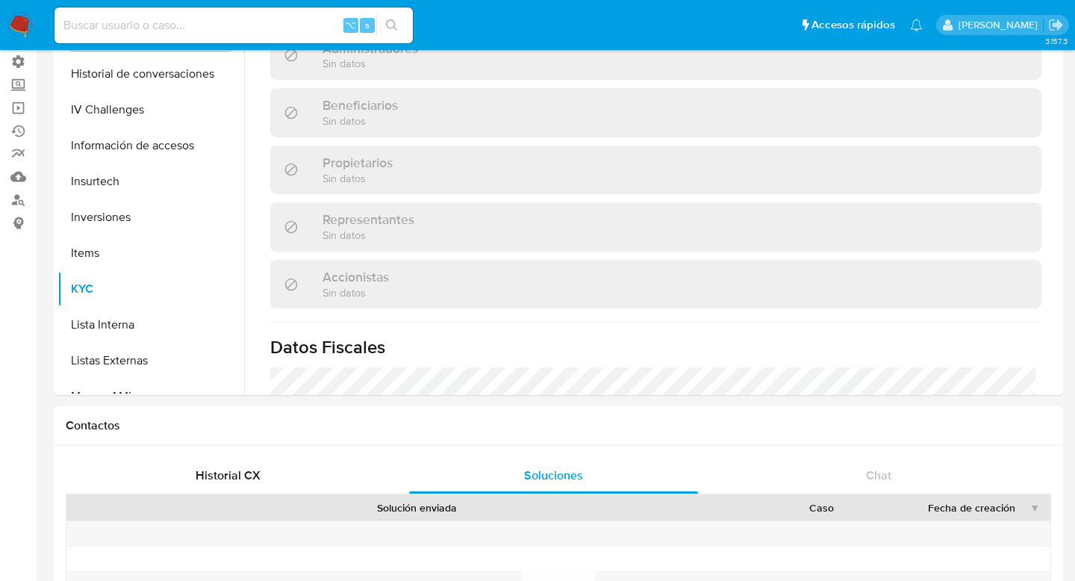
scroll to position [843, 0]
click at [330, 476] on div "Historial CX" at bounding box center [229, 476] width 290 height 36
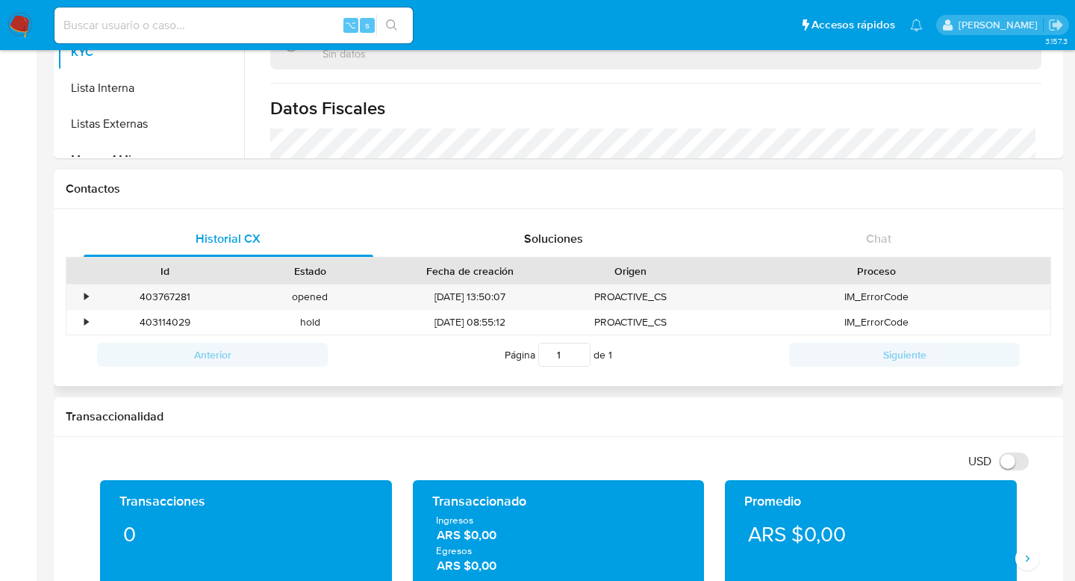
scroll to position [347, 0]
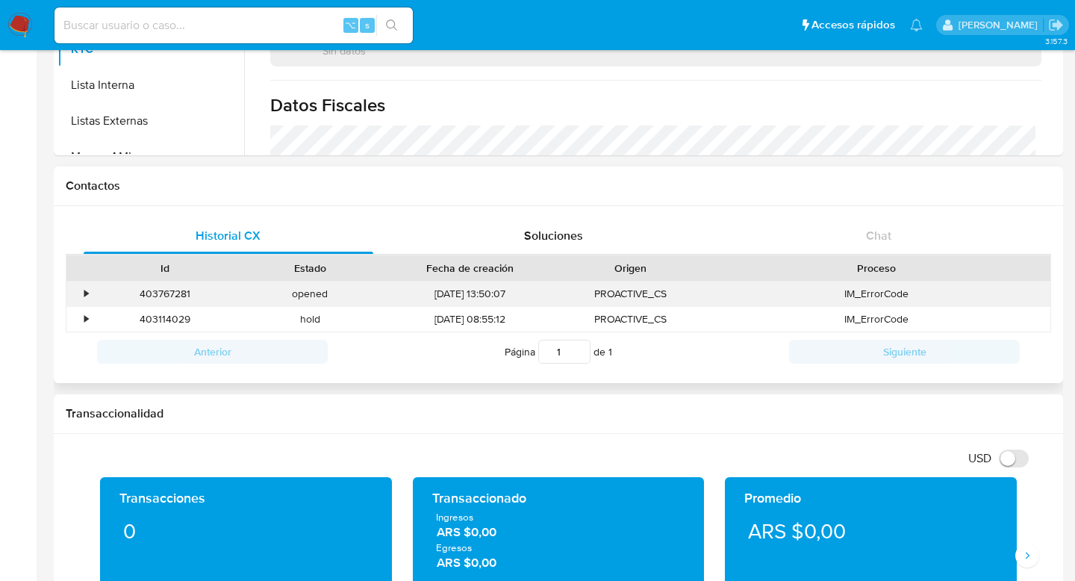
click at [81, 293] on div "•" at bounding box center [79, 293] width 26 height 25
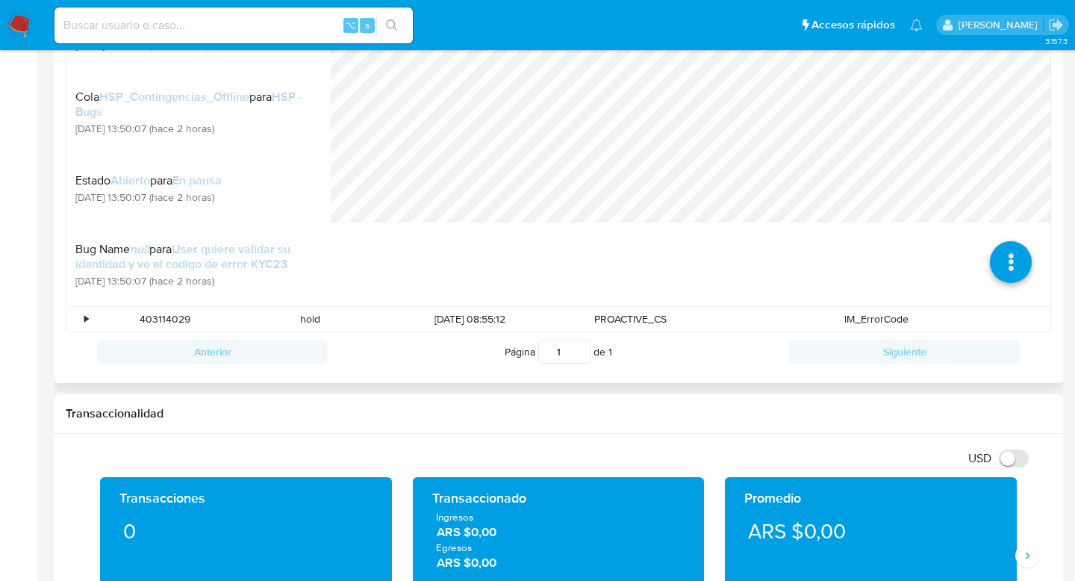
scroll to position [649, 0]
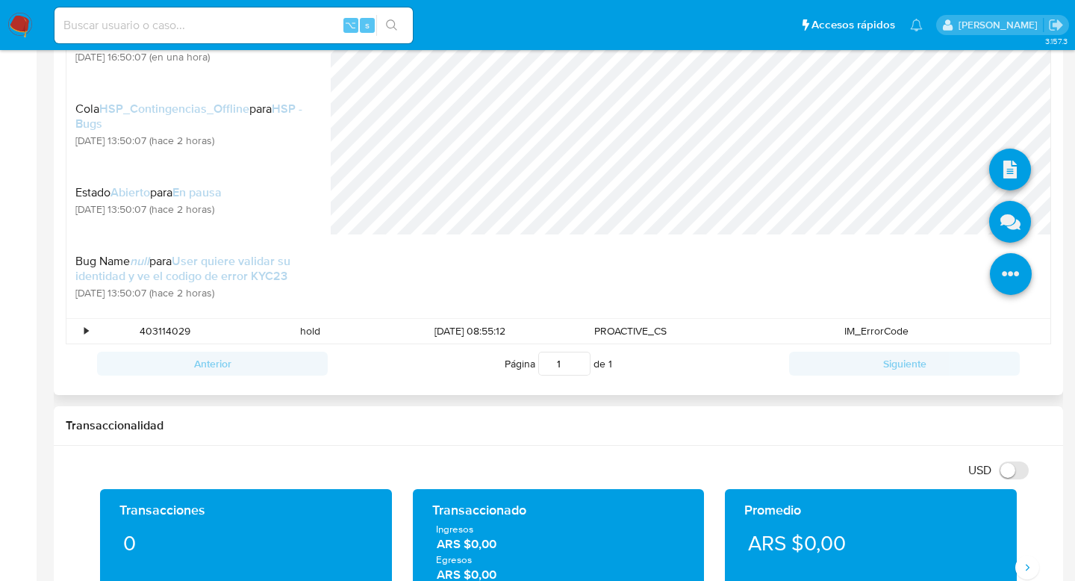
click at [1001, 287] on icon at bounding box center [1011, 274] width 42 height 42
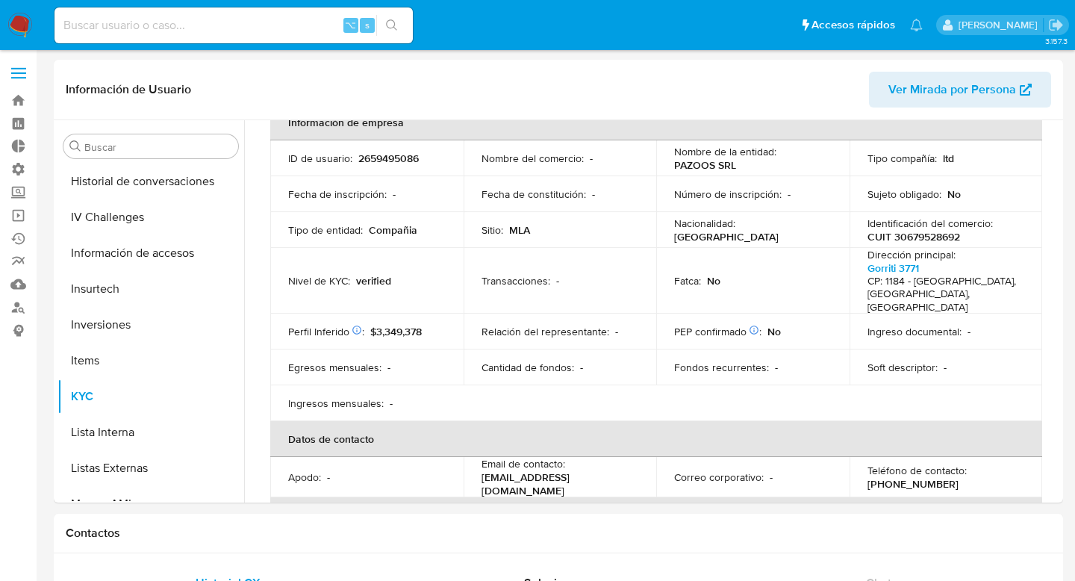
scroll to position [0, 0]
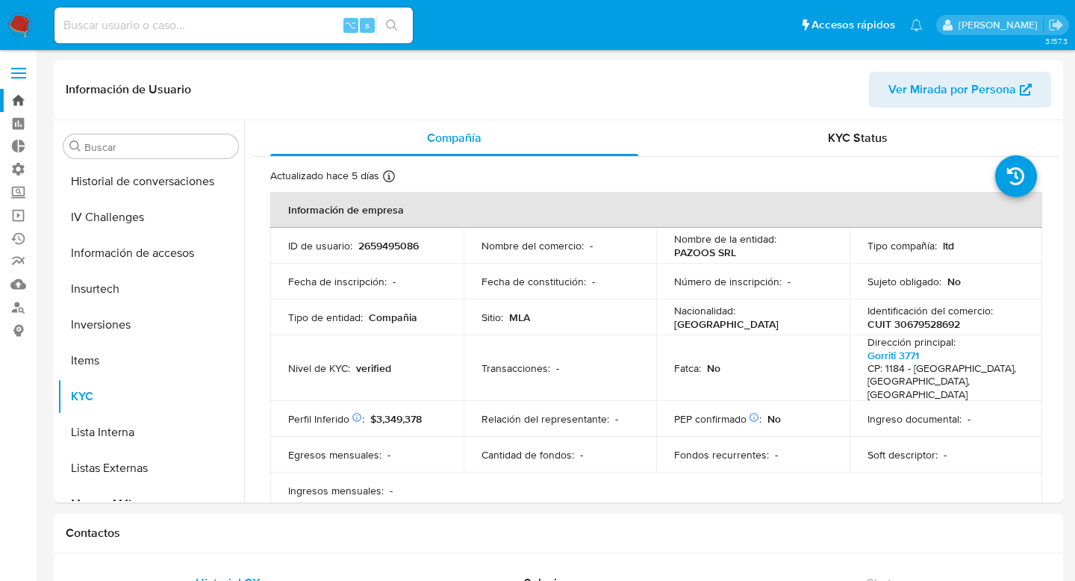
click at [25, 102] on link "Bandeja" at bounding box center [89, 100] width 178 height 23
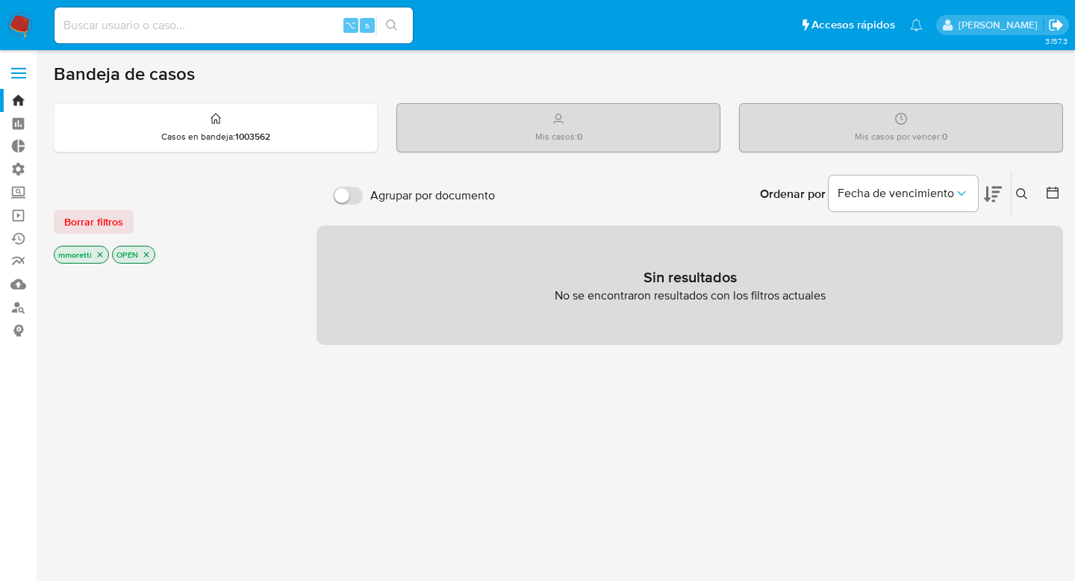
click at [1056, 28] on icon "Salir" at bounding box center [1056, 25] width 16 height 16
